Goal: Information Seeking & Learning: Learn about a topic

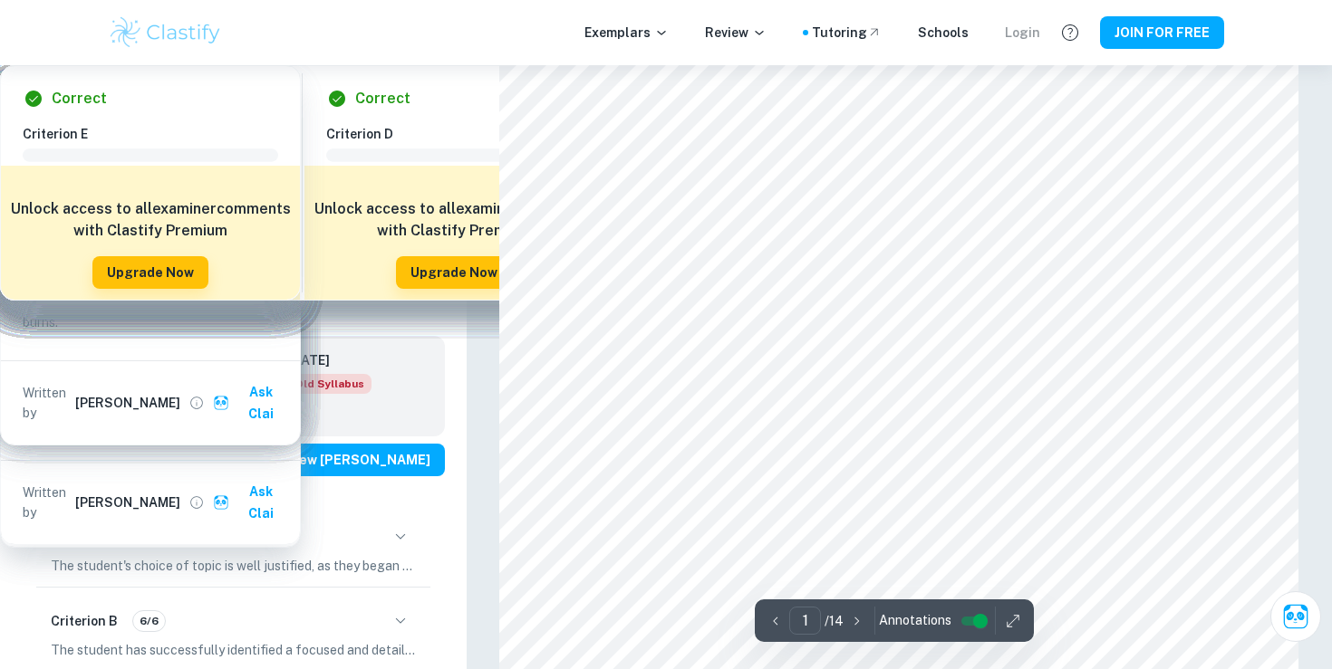
click at [1026, 37] on div "Login" at bounding box center [1022, 33] width 35 height 20
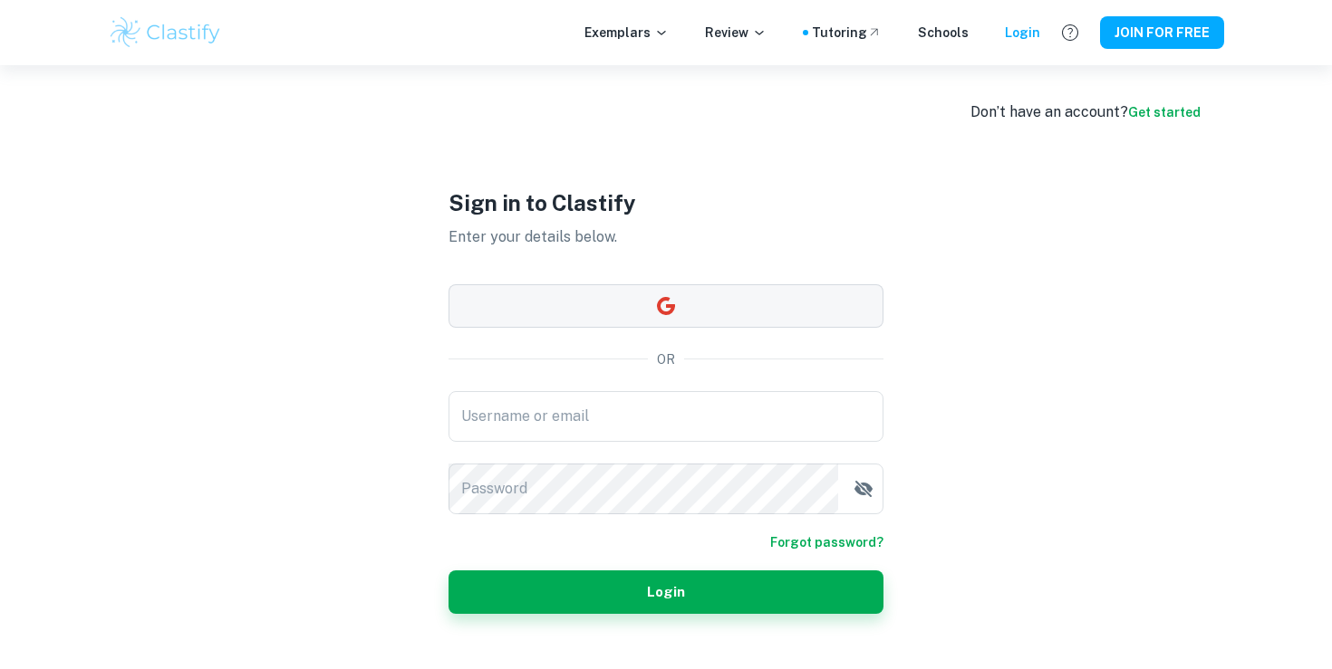
click at [587, 293] on button "button" at bounding box center [665, 305] width 435 height 43
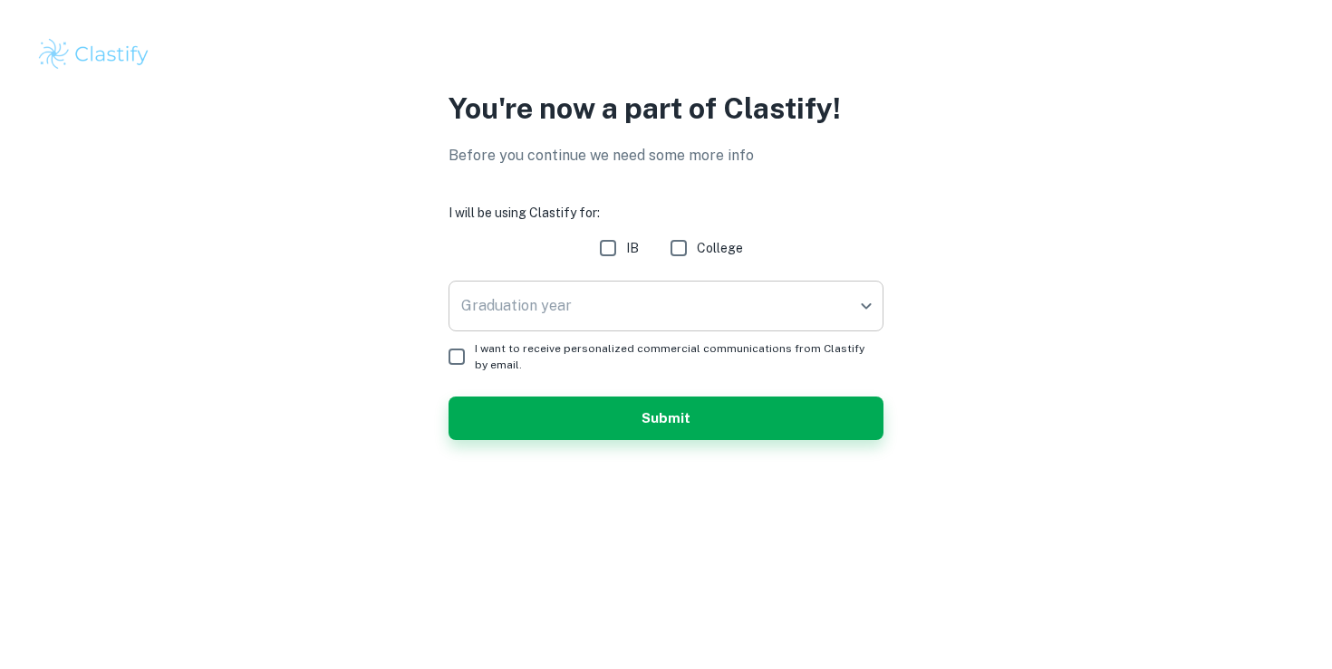
click at [699, 314] on body "We value your privacy We use cookies to enhance your browsing experience, serve…" at bounding box center [666, 334] width 1332 height 669
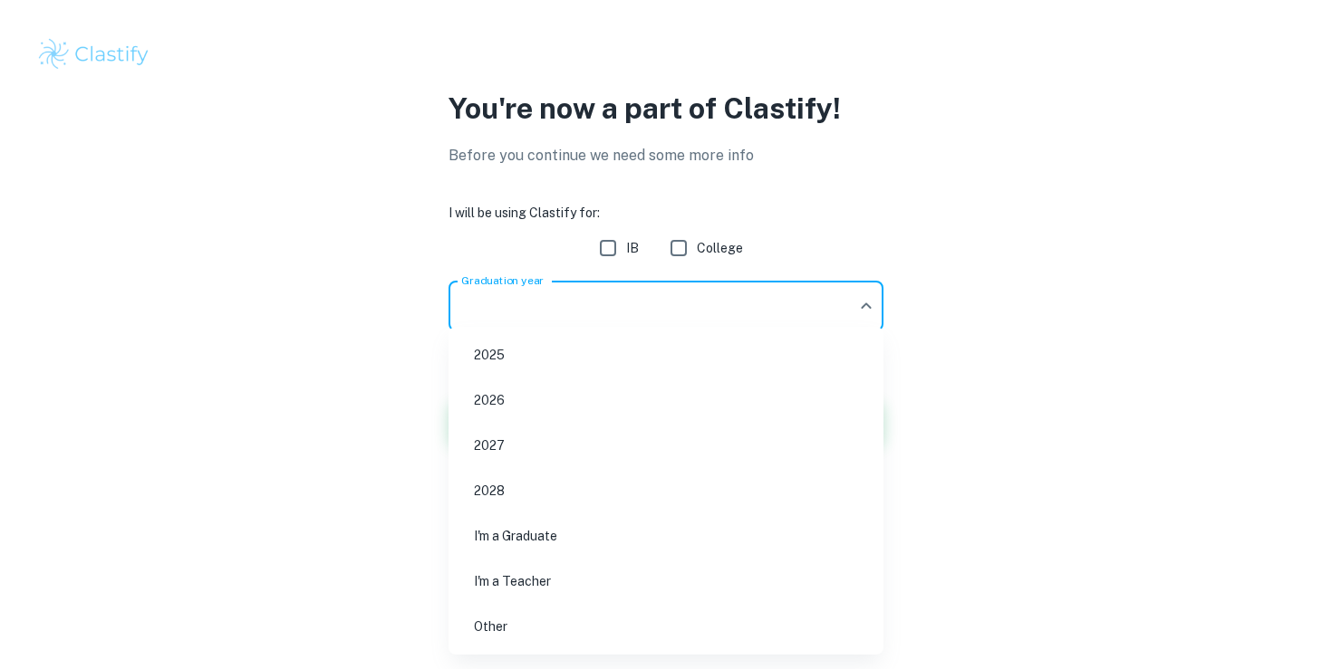
click at [499, 378] on ul "2025 2026 2027 2028 I'm a Graduate I'm a Teacher Other" at bounding box center [665, 491] width 435 height 328
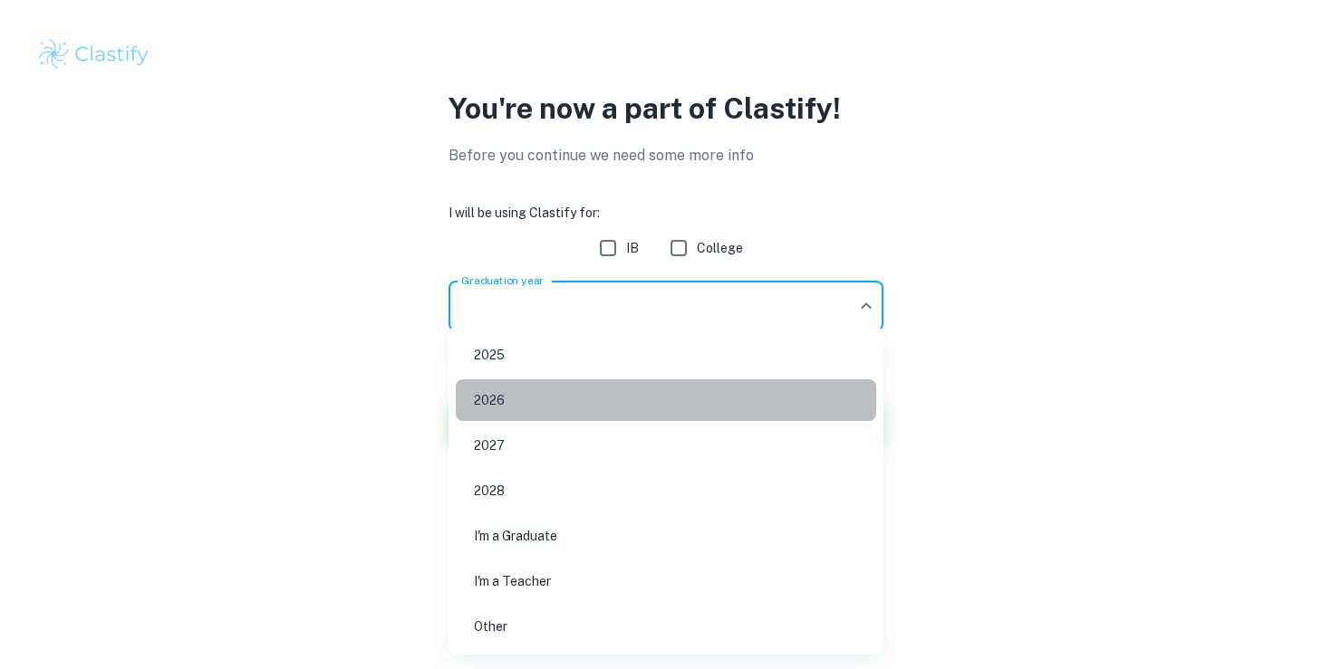
click at [516, 394] on li "2026" at bounding box center [666, 401] width 420 height 42
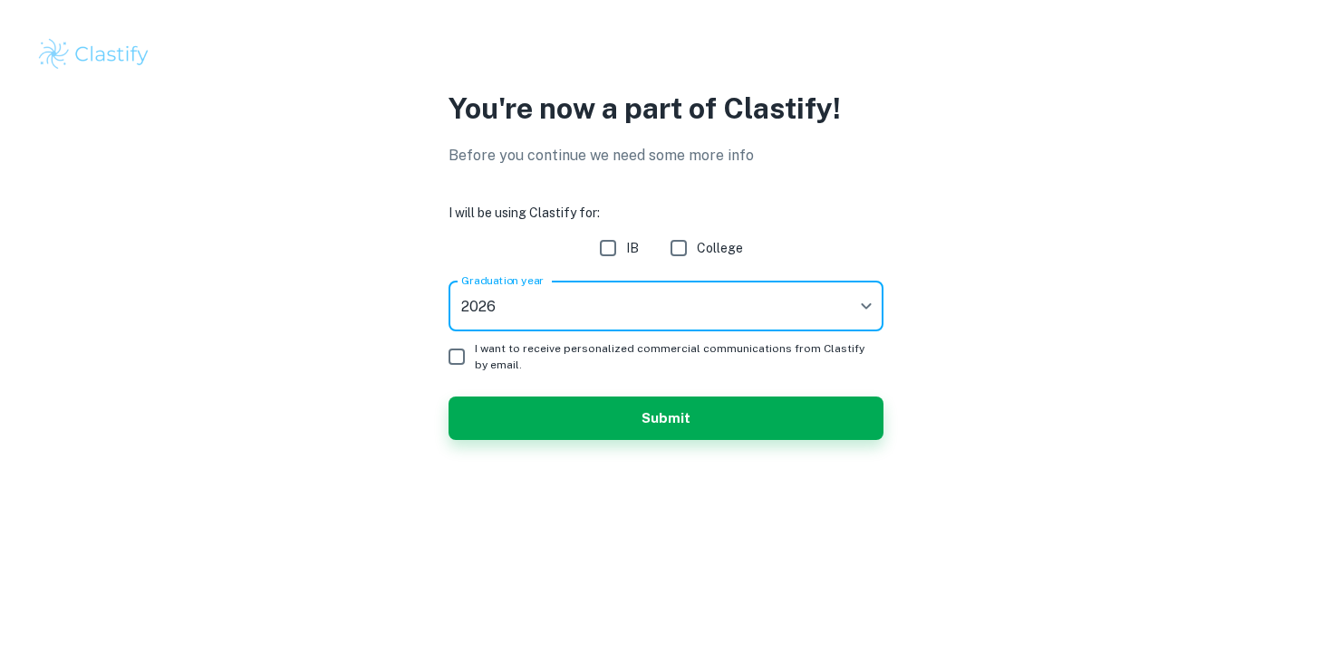
click at [616, 257] on input "IB" at bounding box center [608, 248] width 36 height 36
checkbox input "true"
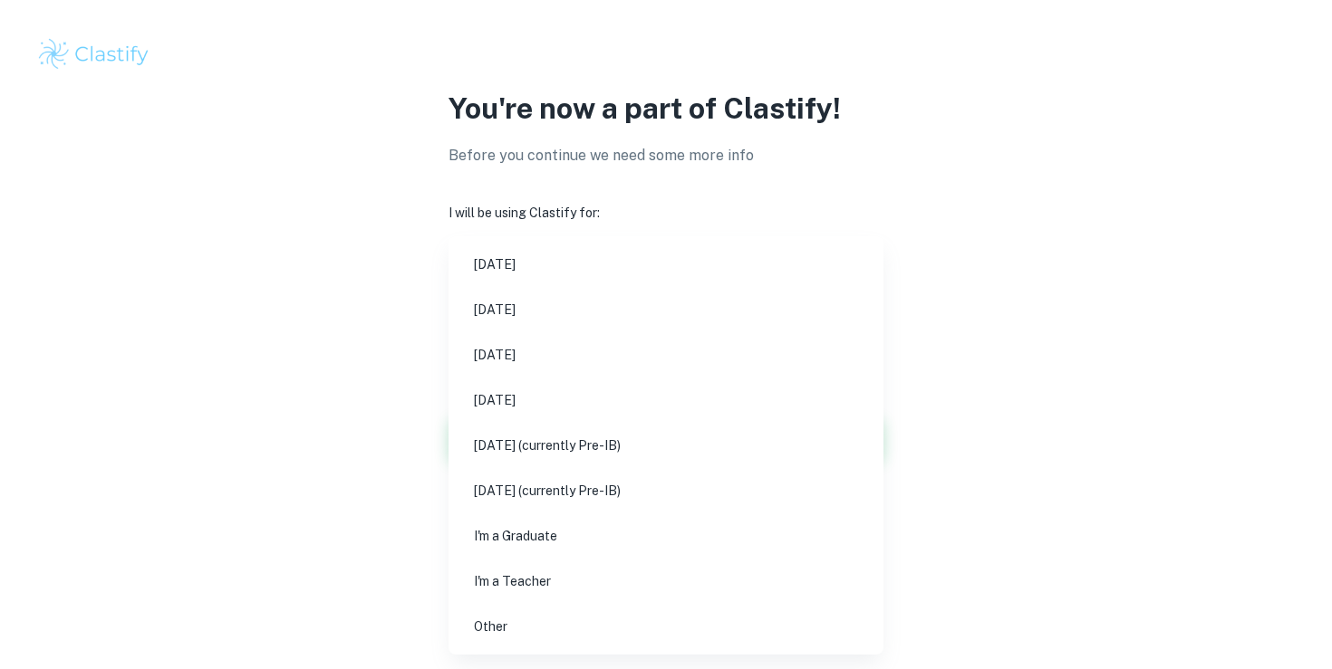
click at [499, 325] on body "We value your privacy We use cookies to enhance your browsing experience, serve…" at bounding box center [666, 334] width 1332 height 669
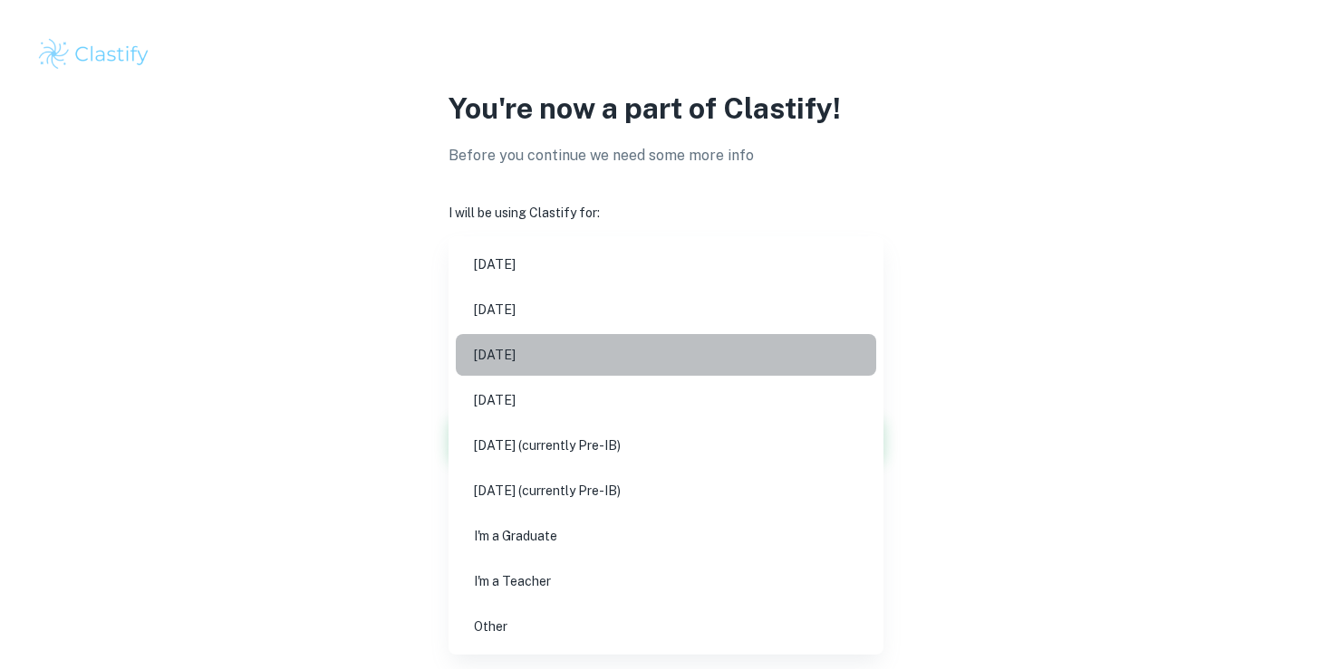
click at [540, 349] on li "[DATE]" at bounding box center [666, 355] width 420 height 42
type input "M26"
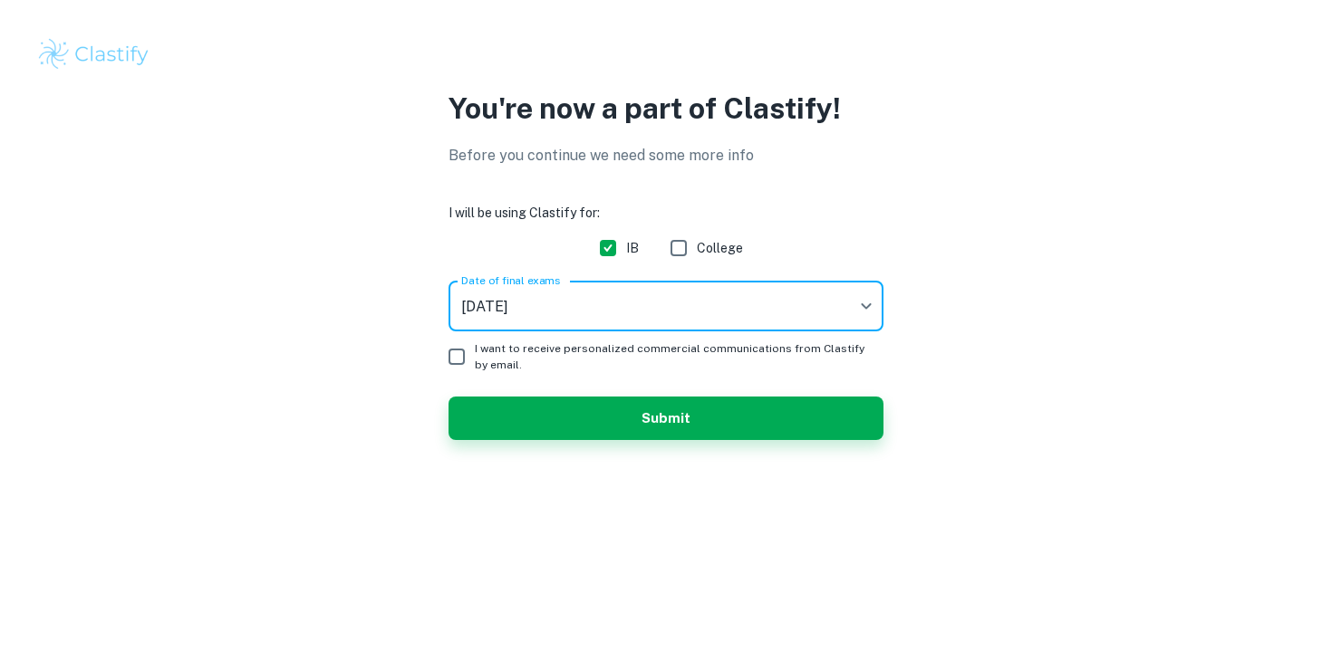
click at [478, 361] on span "I want to receive personalized commercial communications from Clastify by email." at bounding box center [672, 357] width 394 height 33
click at [475, 361] on input "I want to receive personalized commercial communications from Clastify by email." at bounding box center [456, 357] width 36 height 36
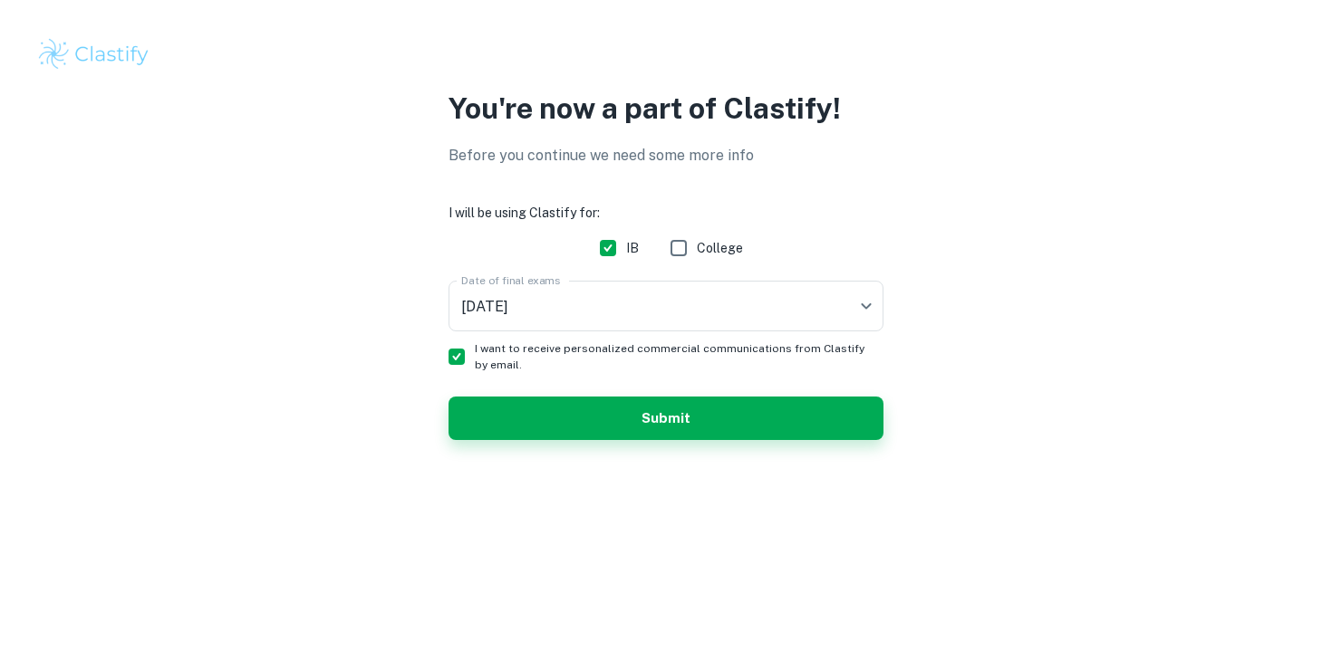
click at [479, 354] on span "I want to receive personalized commercial communications from Clastify by email." at bounding box center [672, 357] width 394 height 33
click at [475, 354] on input "I want to receive personalized commercial communications from Clastify by email." at bounding box center [456, 357] width 36 height 36
checkbox input "false"
click at [536, 403] on button "Submit" at bounding box center [665, 418] width 435 height 43
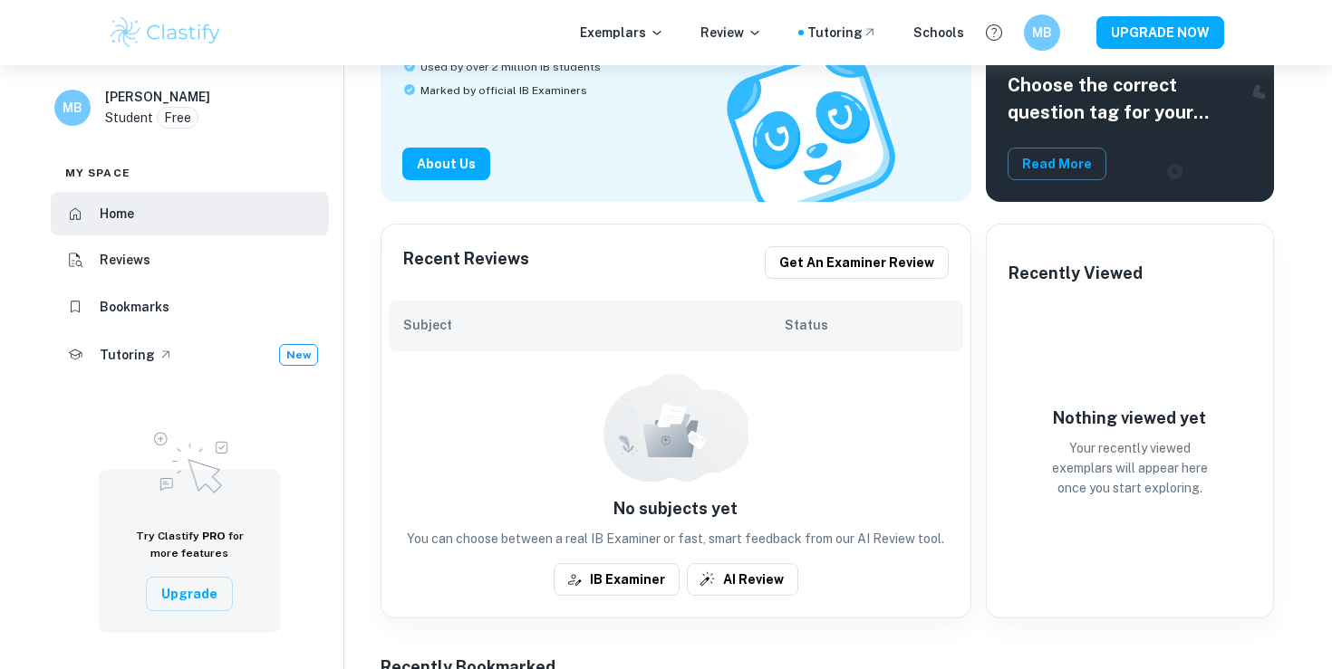
scroll to position [219, 0]
click at [787, 299] on div "Recent Reviews Get an examiner review" at bounding box center [675, 262] width 589 height 76
click at [782, 337] on div "Subject Status" at bounding box center [676, 325] width 574 height 51
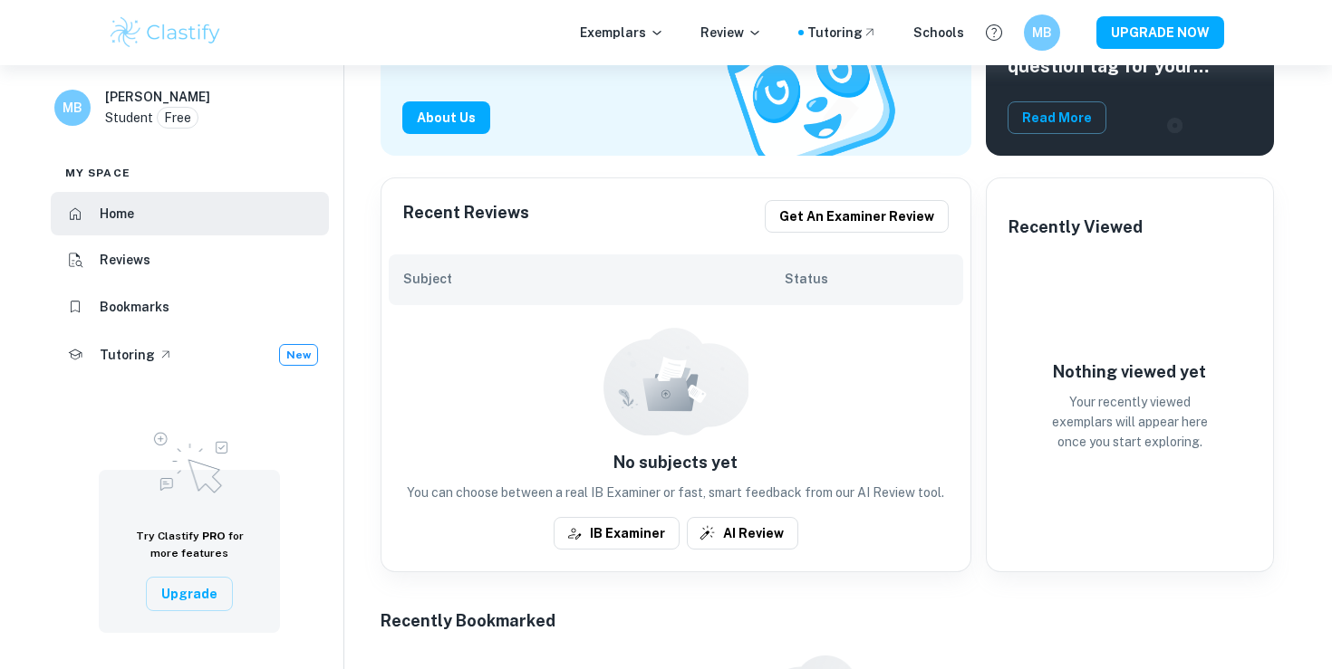
scroll to position [0, 0]
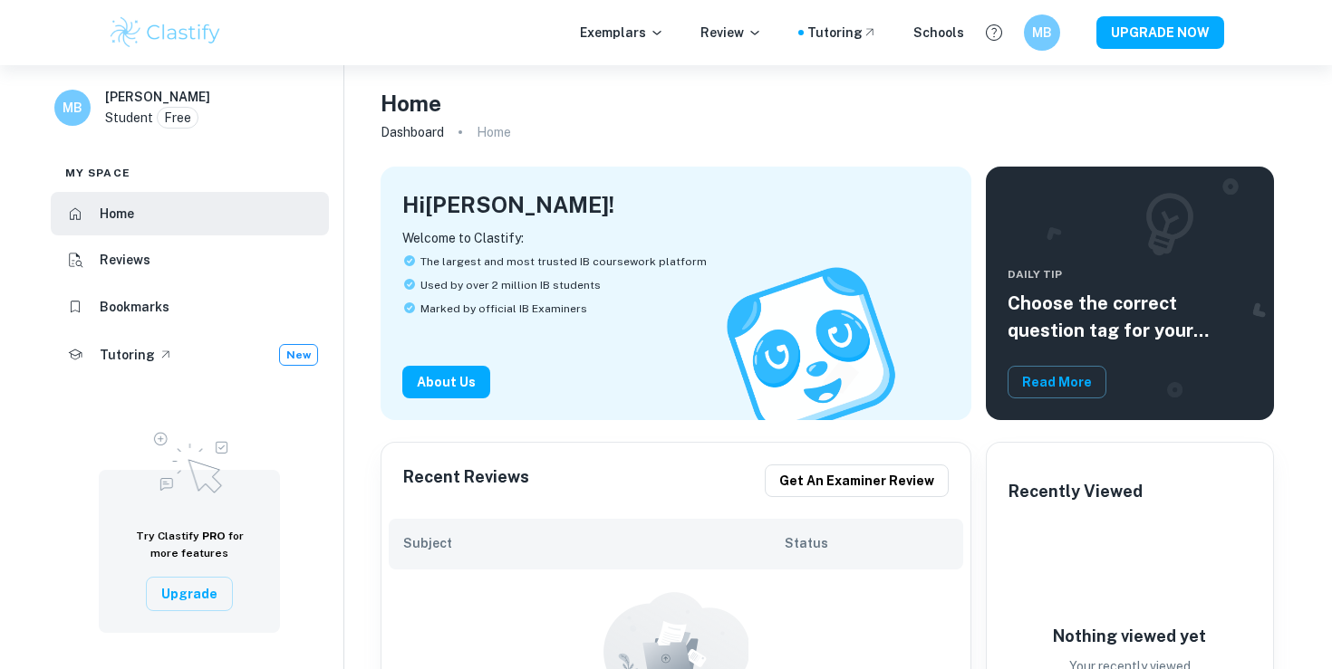
click at [118, 263] on li "Reviews" at bounding box center [190, 260] width 278 height 43
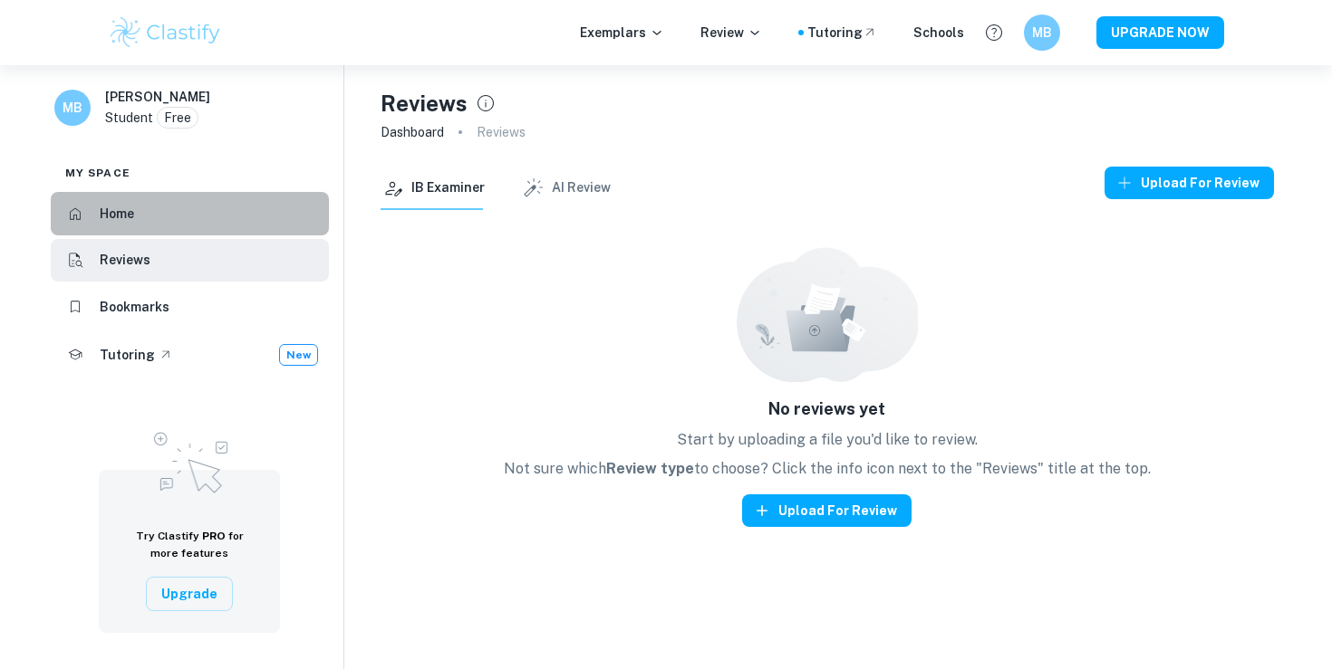
click at [188, 234] on li "Home" at bounding box center [190, 213] width 278 height 43
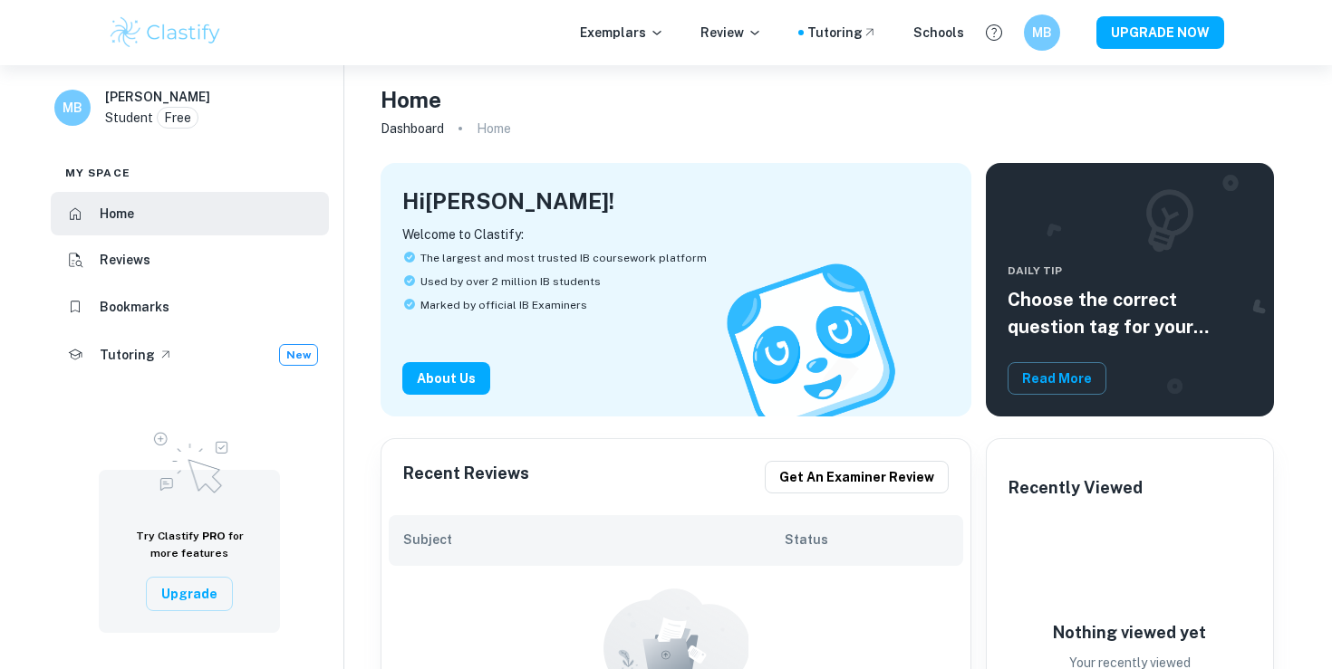
scroll to position [173, 0]
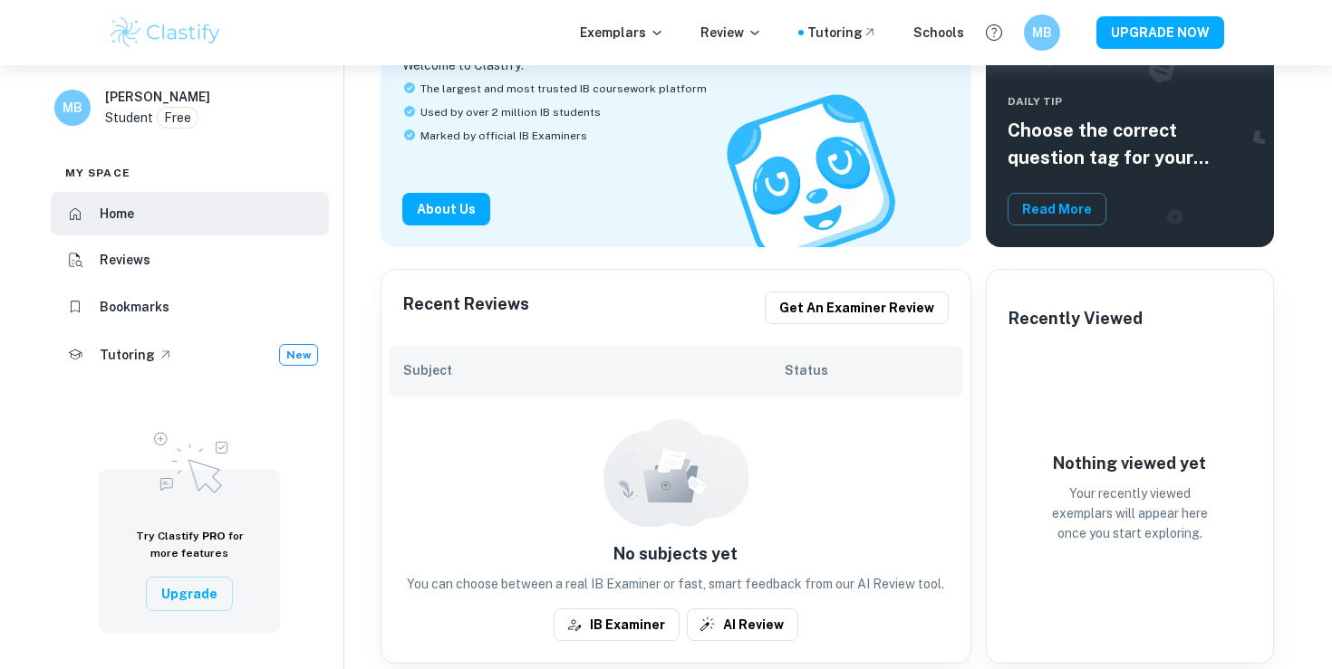
click at [486, 376] on h6 "Subject" at bounding box center [594, 371] width 382 height 20
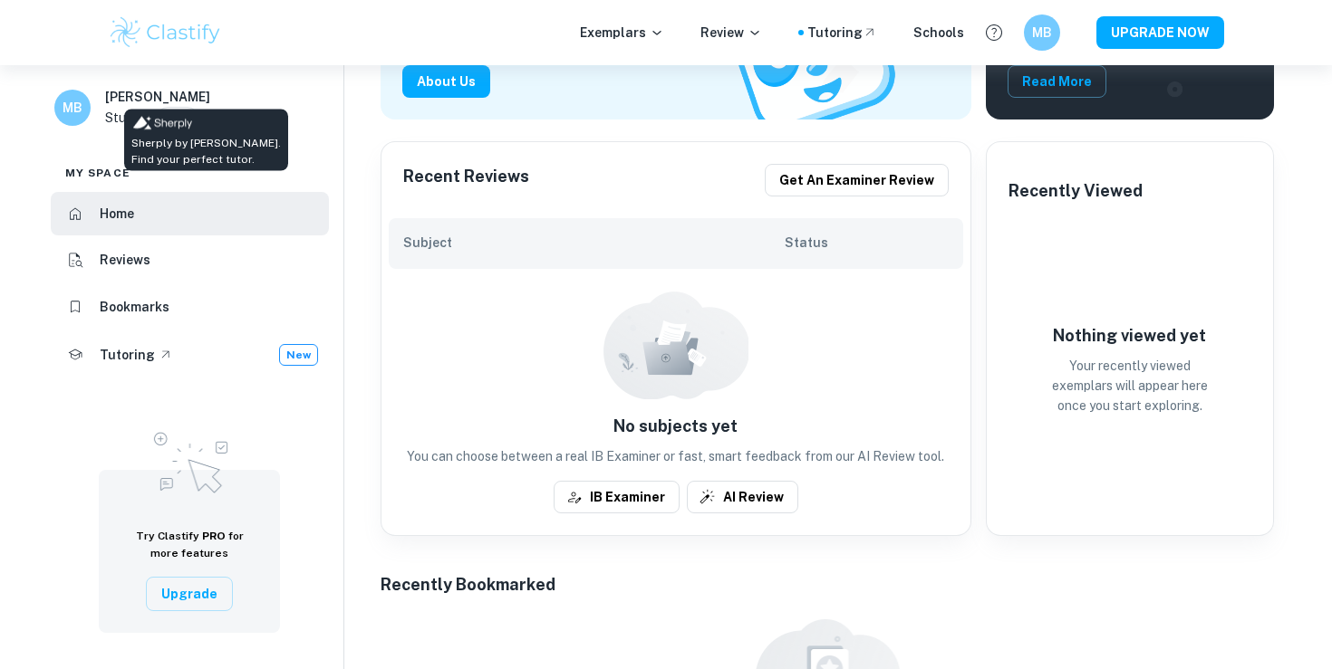
scroll to position [0, 0]
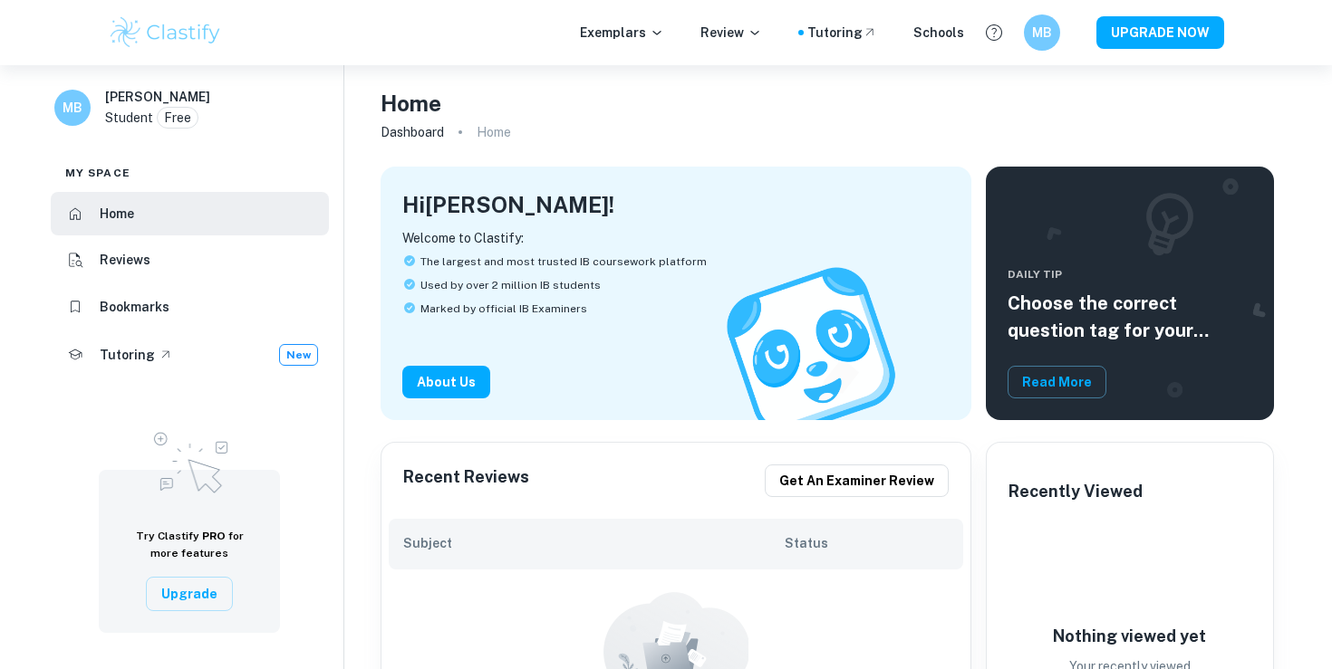
click at [178, 42] on img at bounding box center [165, 32] width 115 height 36
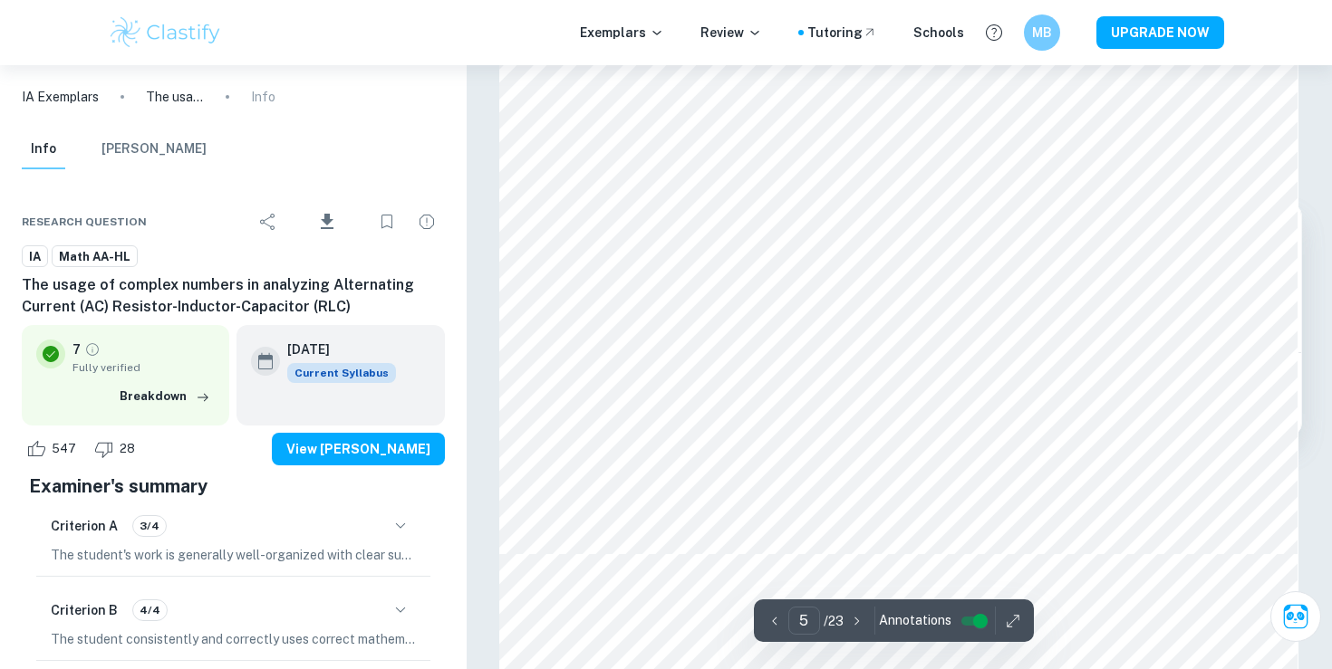
scroll to position [4650, 0]
type input "4"
